Goal: Use online tool/utility: Utilize a website feature to perform a specific function

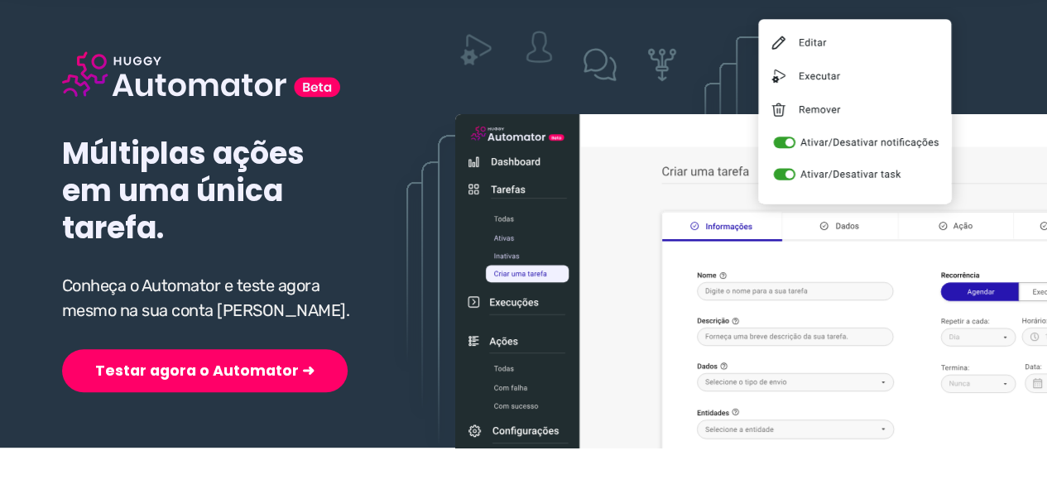
scroll to position [165, 0]
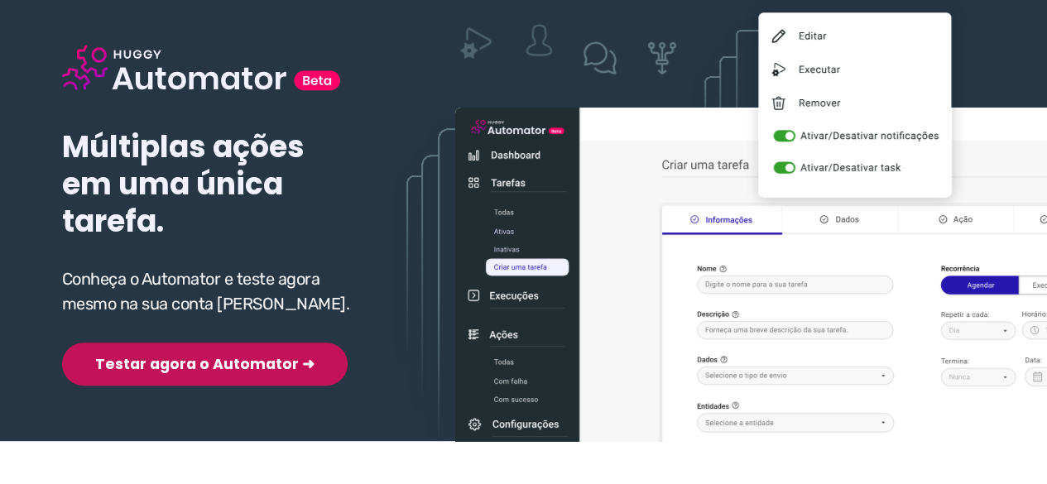
click at [159, 361] on button "Testar agora o Automator ➜" at bounding box center [204, 364] width 285 height 43
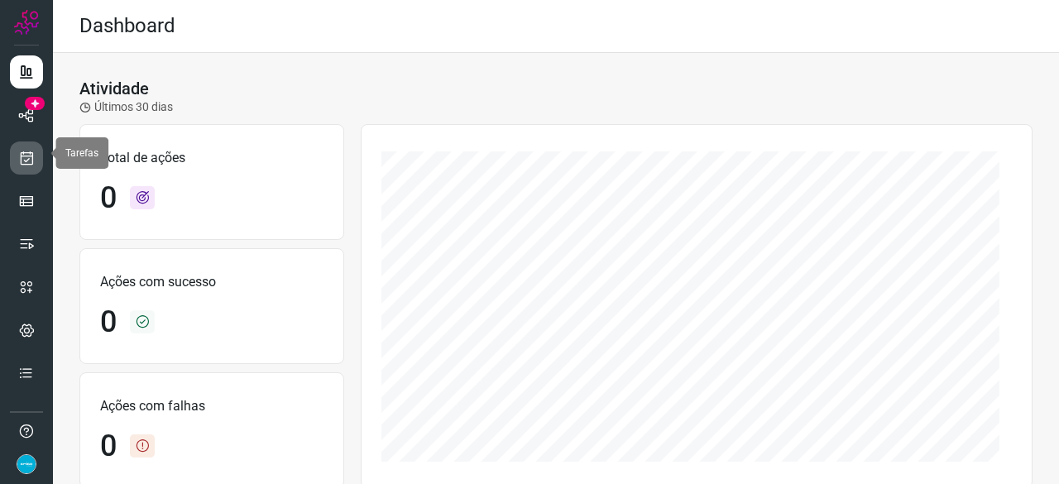
click at [30, 150] on icon at bounding box center [26, 158] width 17 height 17
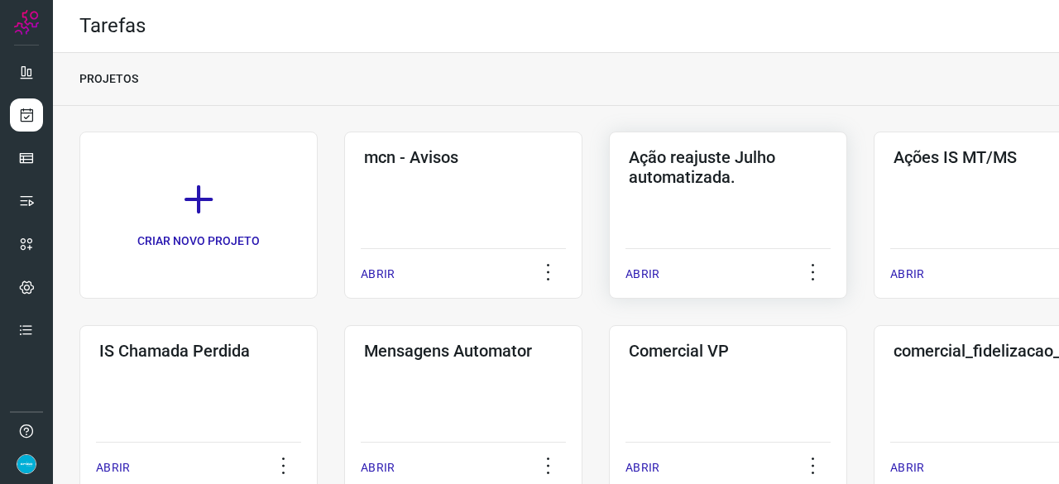
click at [648, 271] on p "ABRIR" at bounding box center [642, 274] width 34 height 17
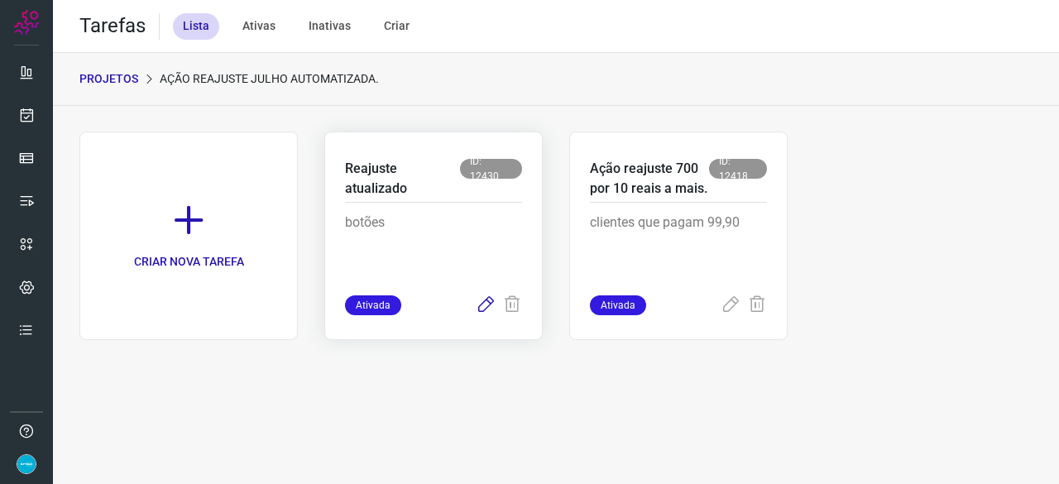
click at [488, 299] on icon at bounding box center [486, 305] width 20 height 20
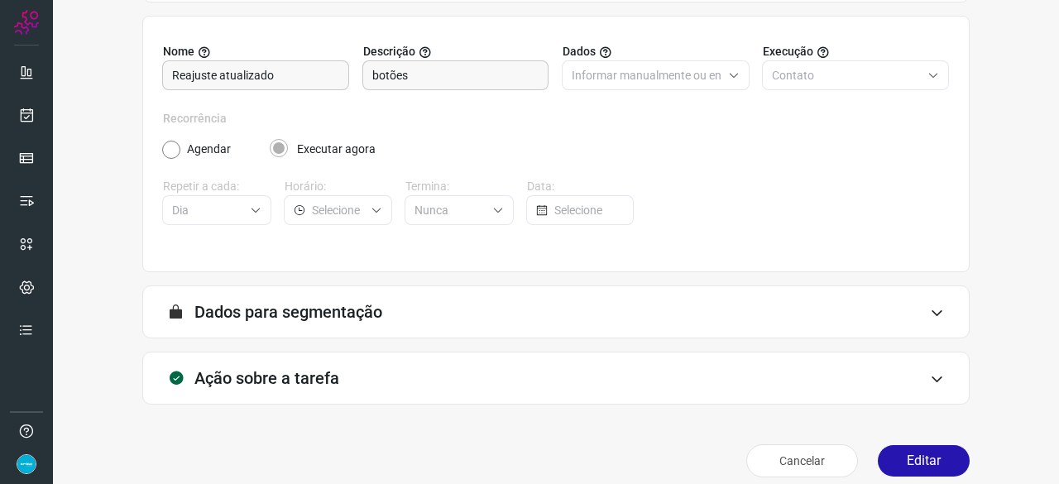
scroll to position [161, 0]
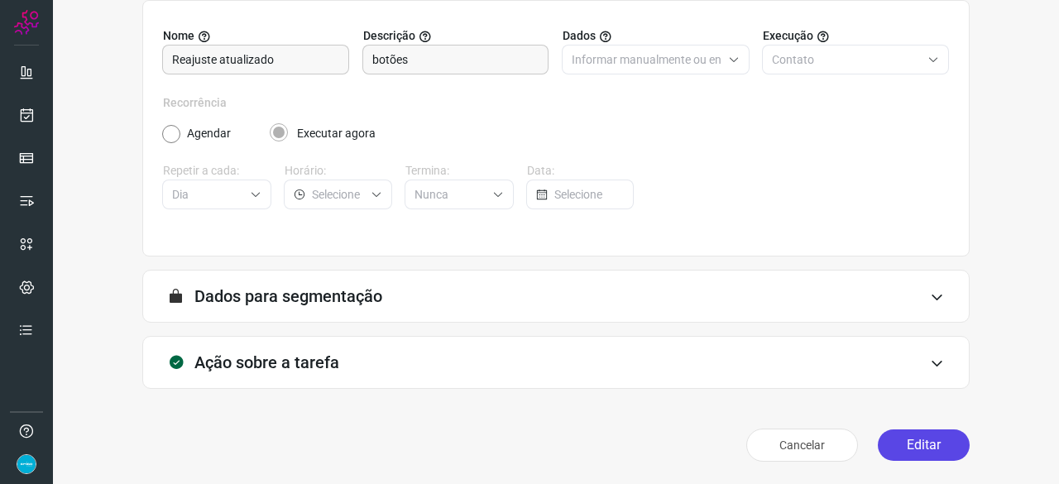
click at [890, 443] on button "Editar" at bounding box center [924, 444] width 92 height 31
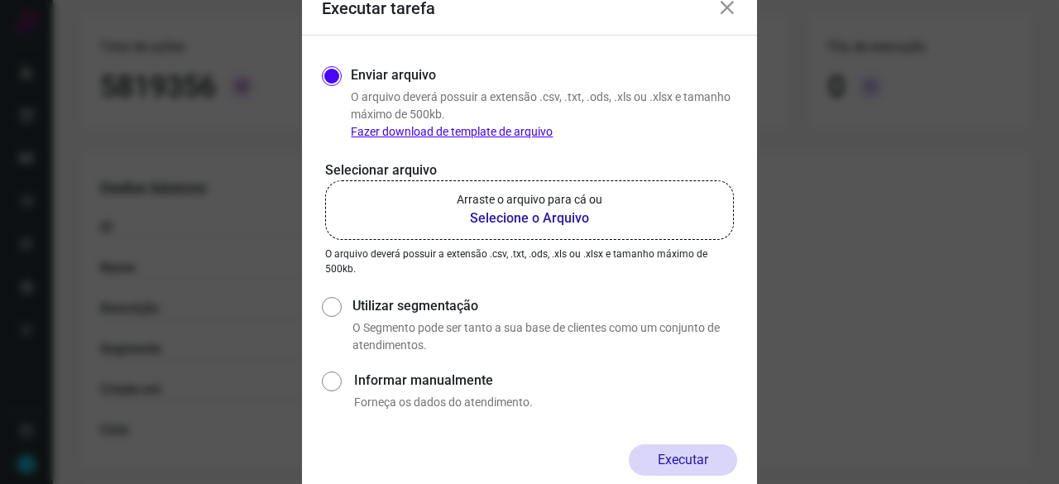
click at [534, 214] on b "Selecione o Arquivo" at bounding box center [530, 218] width 146 height 20
click at [0, 0] on input "Arraste o arquivo para cá ou Selecione o Arquivo" at bounding box center [0, 0] width 0 height 0
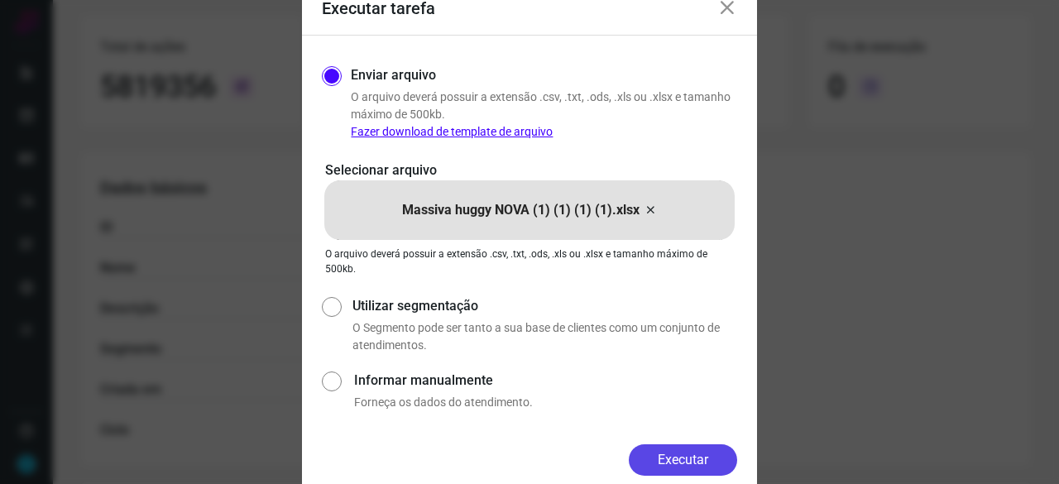
click at [685, 456] on button "Executar" at bounding box center [683, 459] width 108 height 31
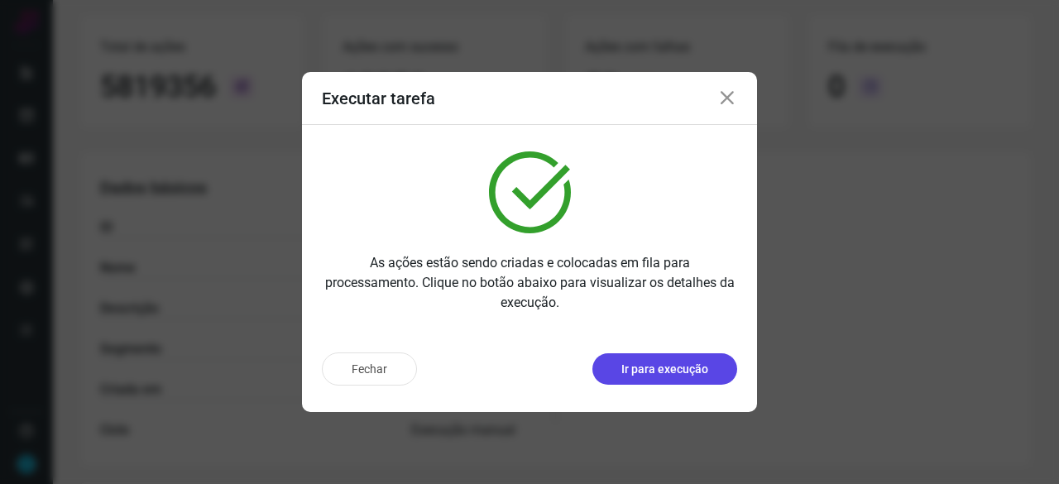
click at [682, 373] on p "Ir para execução" at bounding box center [664, 369] width 87 height 17
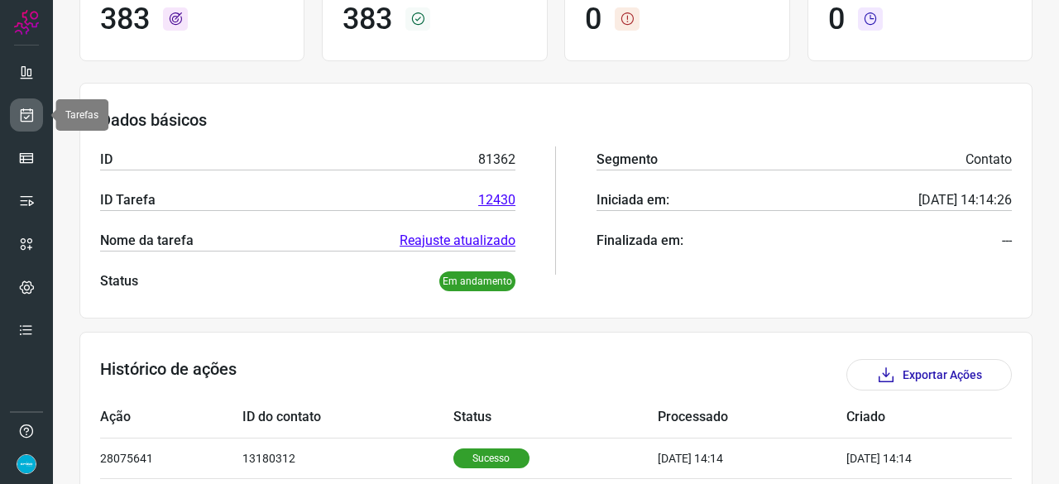
click at [36, 115] on link at bounding box center [26, 114] width 33 height 33
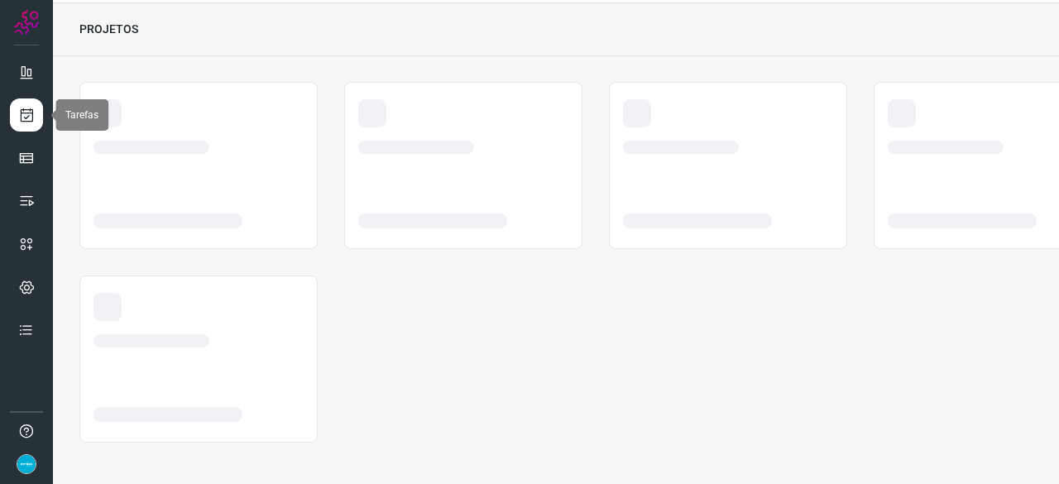
scroll to position [50, 0]
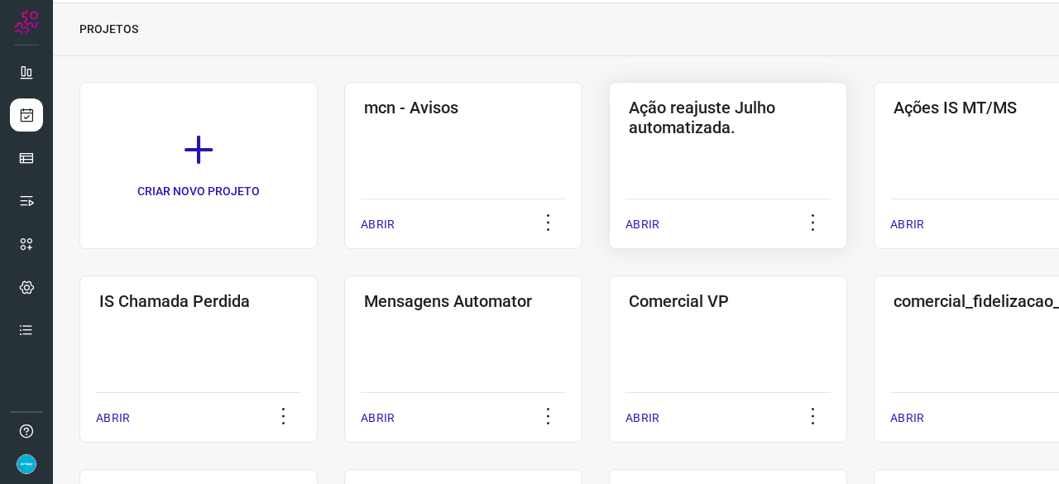
click at [654, 223] on p "ABRIR" at bounding box center [642, 224] width 34 height 17
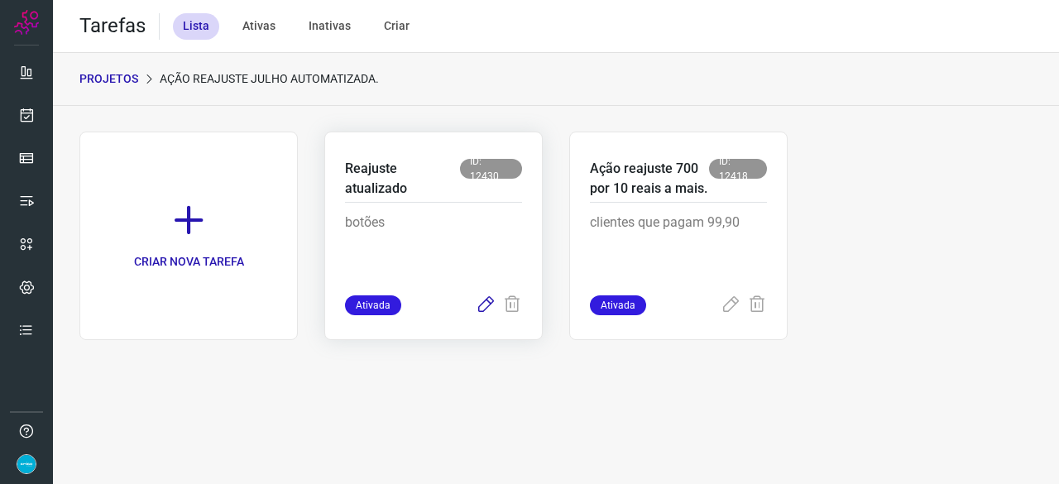
click at [486, 299] on icon at bounding box center [486, 305] width 20 height 20
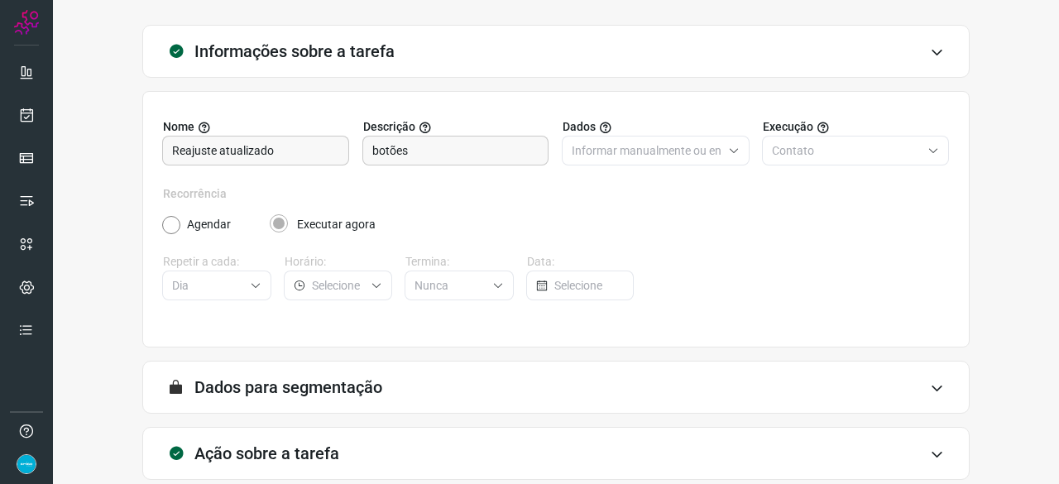
scroll to position [161, 0]
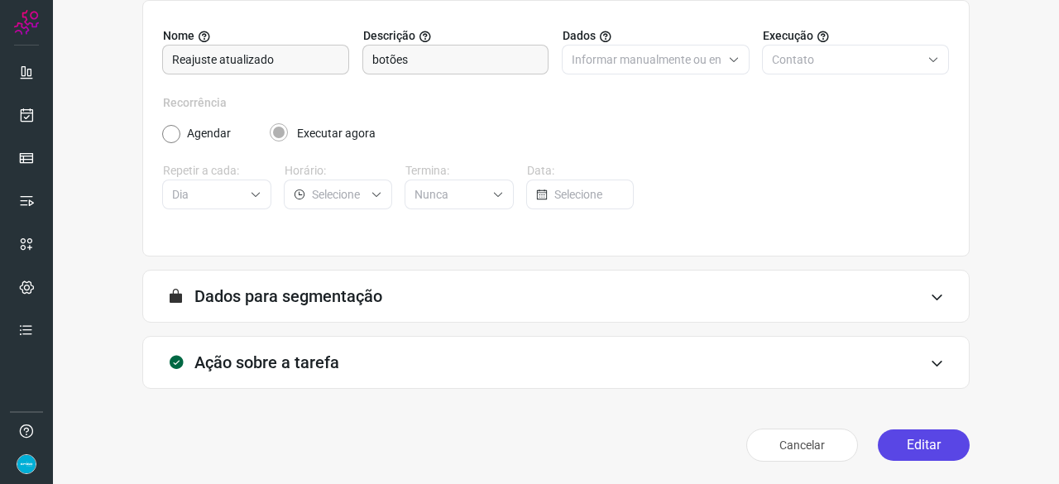
click at [920, 448] on button "Editar" at bounding box center [924, 444] width 92 height 31
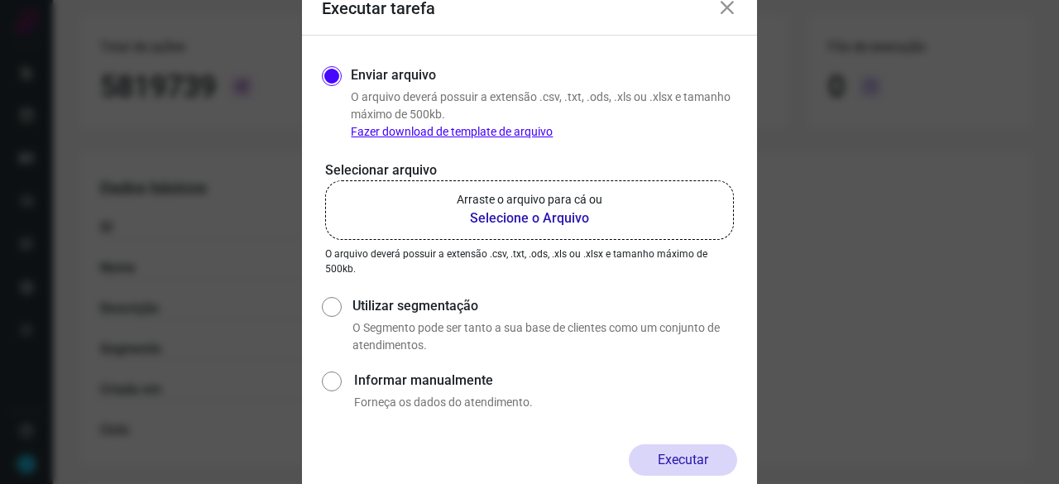
click at [487, 219] on b "Selecione o Arquivo" at bounding box center [530, 218] width 146 height 20
click at [0, 0] on input "Arraste o arquivo para cá ou Selecione o Arquivo" at bounding box center [0, 0] width 0 height 0
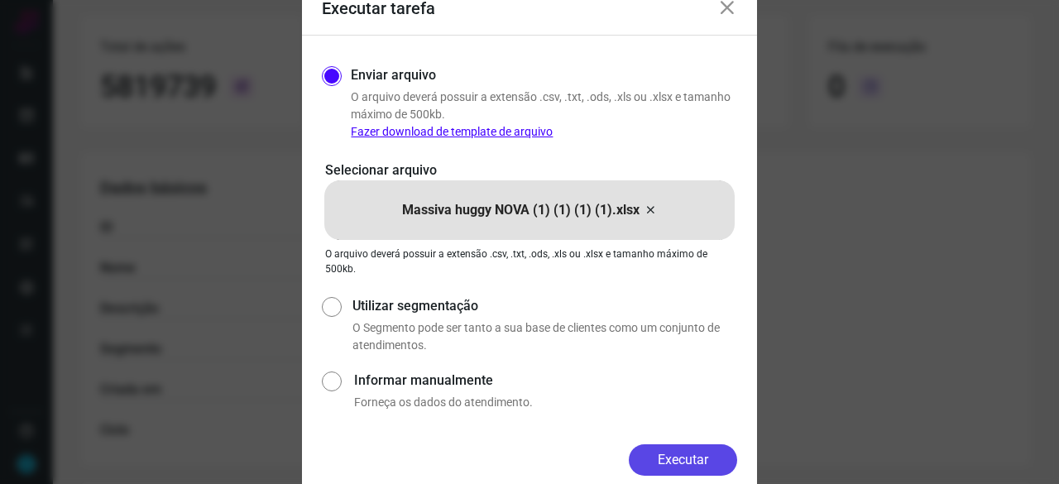
click at [685, 454] on button "Executar" at bounding box center [683, 459] width 108 height 31
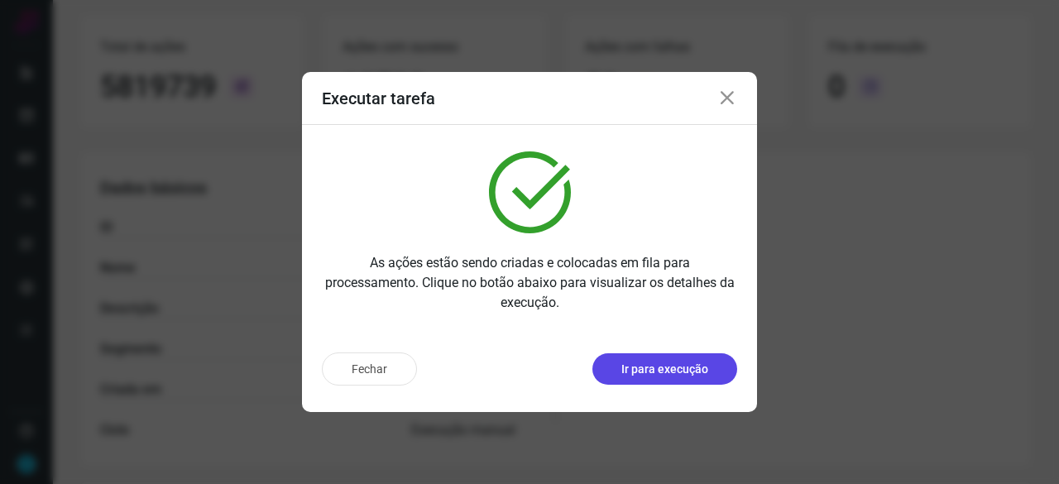
click at [663, 371] on p "Ir para execução" at bounding box center [664, 369] width 87 height 17
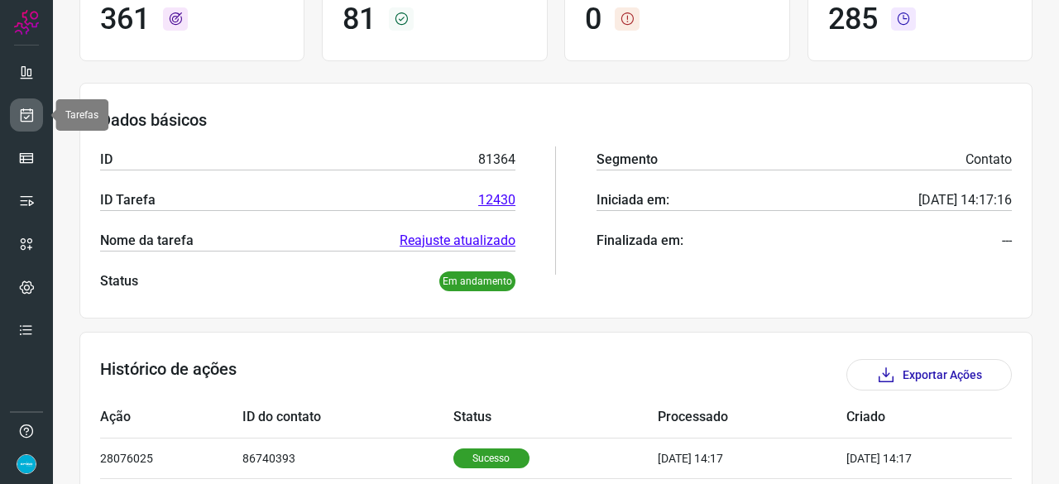
click at [26, 109] on icon at bounding box center [26, 115] width 17 height 17
